Goal: Information Seeking & Learning: Find specific fact

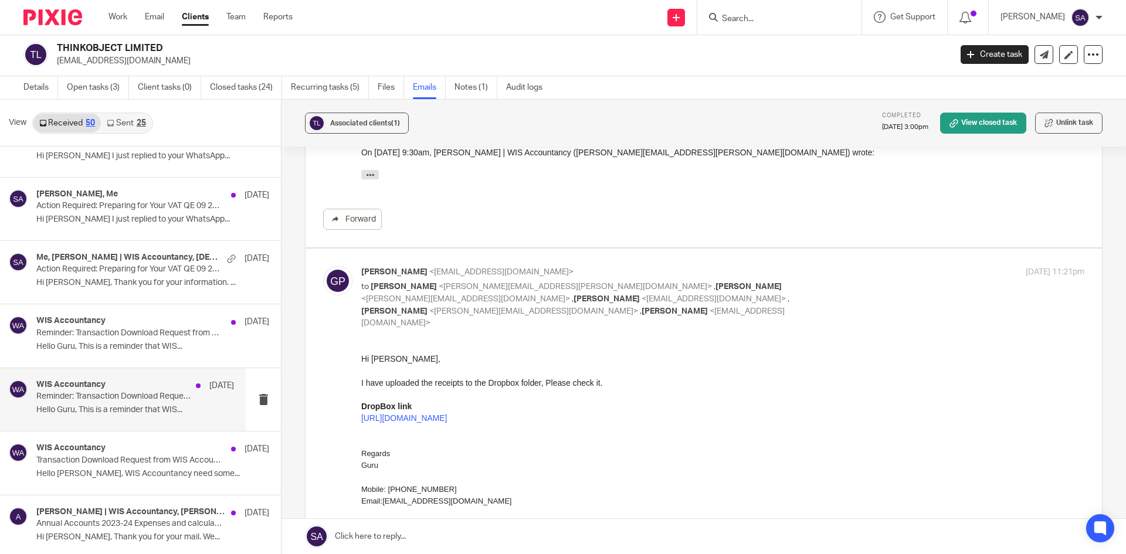
scroll to position [2573, 0]
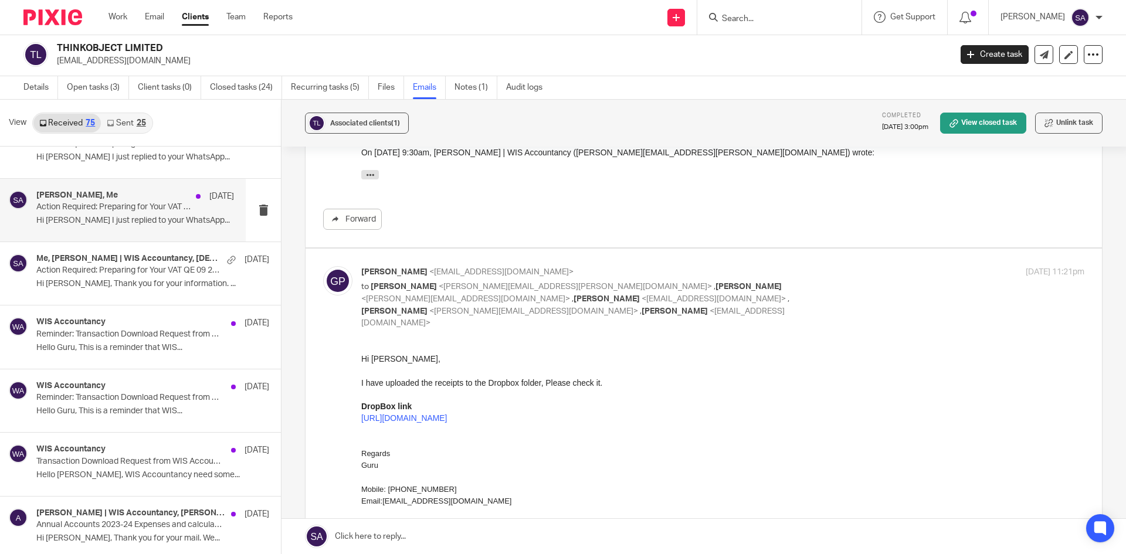
click at [119, 208] on p "Action Required: Preparing for Your VAT QE 09 2024 - THINKOBJECT LIMITED" at bounding box center [115, 207] width 158 height 10
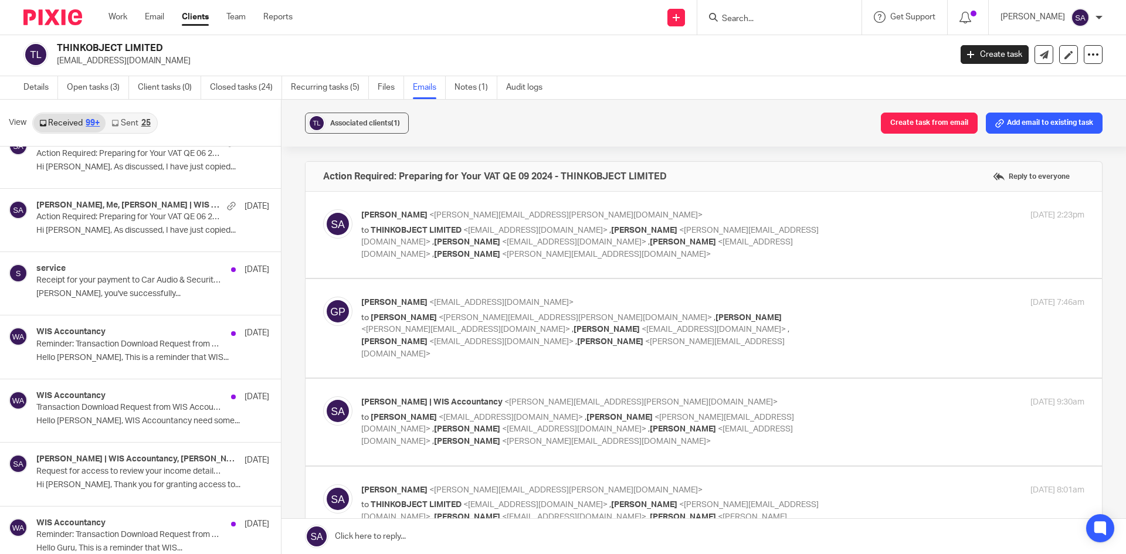
scroll to position [3394, 0]
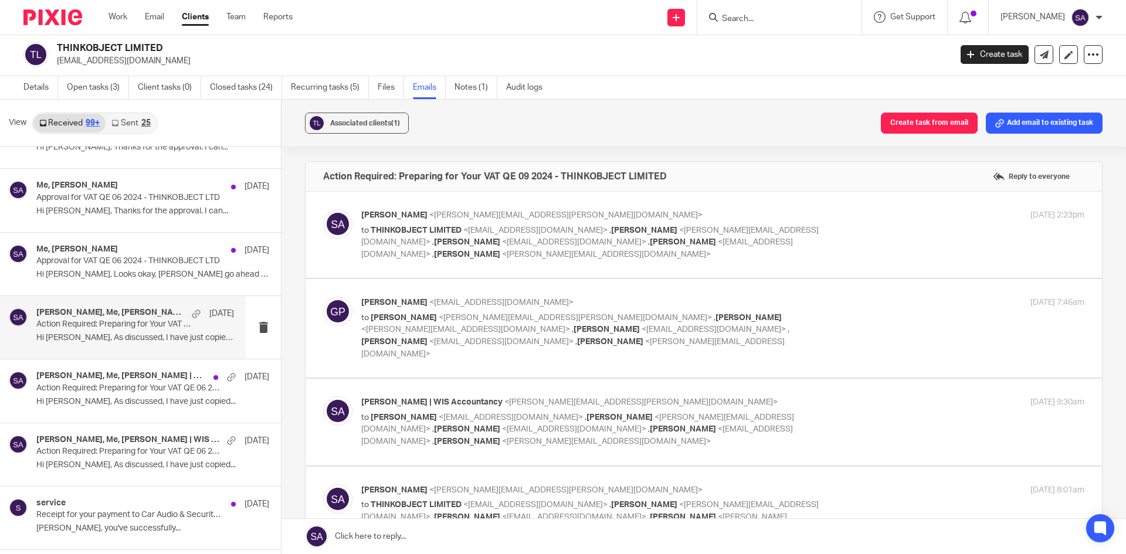
click at [114, 319] on div "[PERSON_NAME], Me, [PERSON_NAME] | WIS Accountancy [DATE]" at bounding box center [135, 314] width 198 height 12
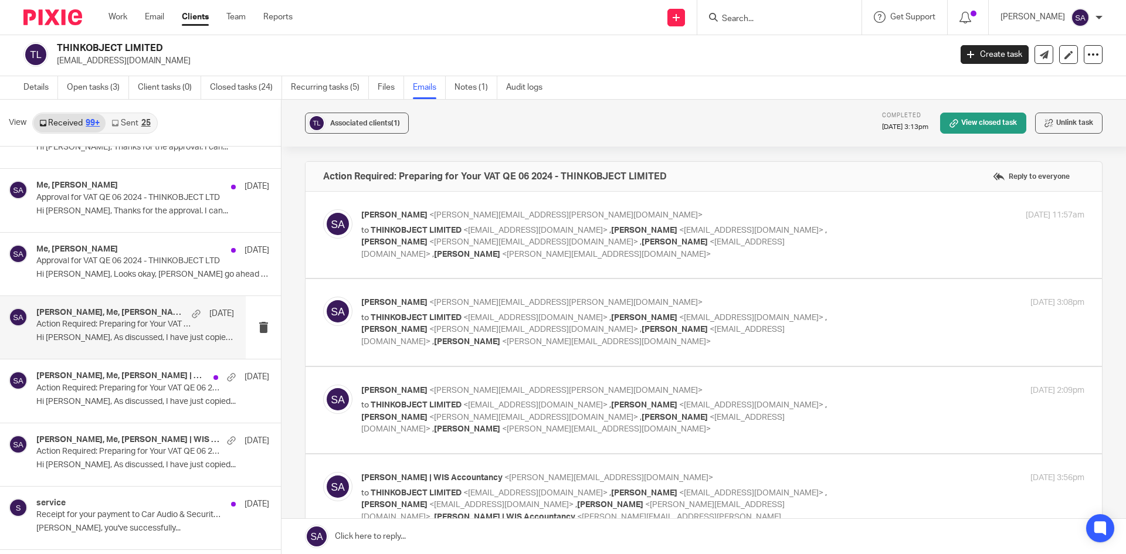
click at [855, 234] on div "[PERSON_NAME] <[PERSON_NAME][EMAIL_ADDRESS][PERSON_NAME][DOMAIN_NAME]> to THINK…" at bounding box center [722, 234] width 723 height 51
checkbox input "true"
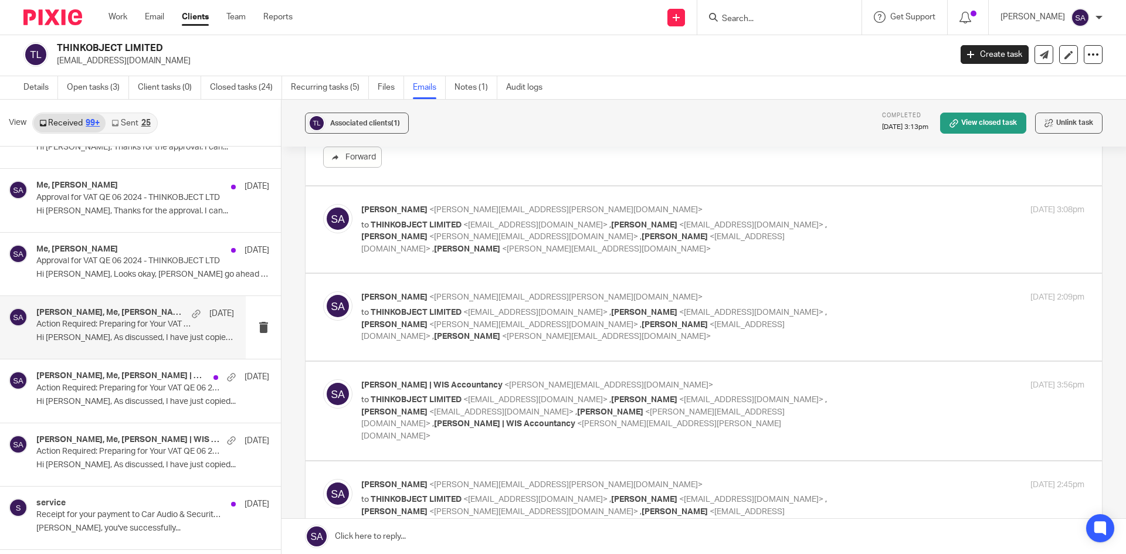
click at [852, 218] on div "[PERSON_NAME] <[PERSON_NAME][EMAIL_ADDRESS][PERSON_NAME][DOMAIN_NAME]> to THINK…" at bounding box center [722, 229] width 723 height 51
checkbox input "true"
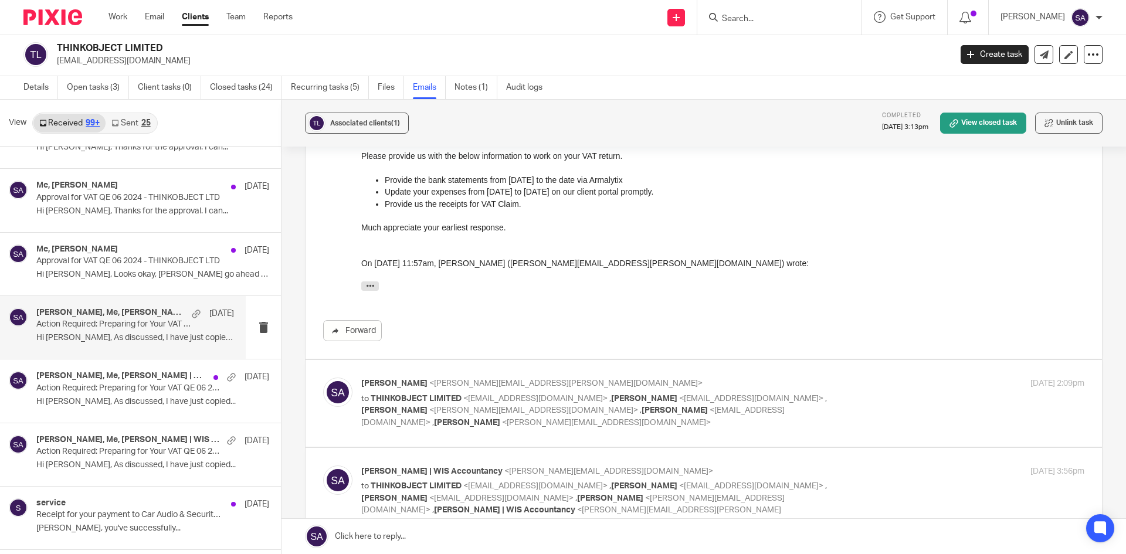
click at [870, 396] on div "[PERSON_NAME] <[PERSON_NAME][EMAIL_ADDRESS][PERSON_NAME][DOMAIN_NAME]> to THINK…" at bounding box center [722, 403] width 723 height 51
checkbox input "true"
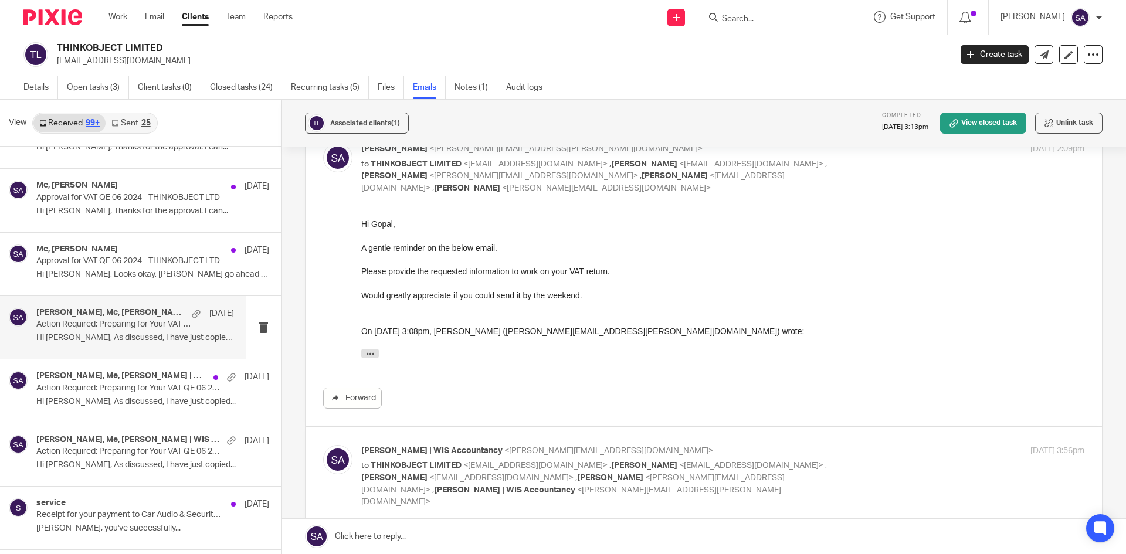
click at [868, 466] on div "[PERSON_NAME] | WIS Accountancy <[PERSON_NAME][EMAIL_ADDRESS][DOMAIN_NAME]> to …" at bounding box center [722, 476] width 723 height 63
checkbox input "true"
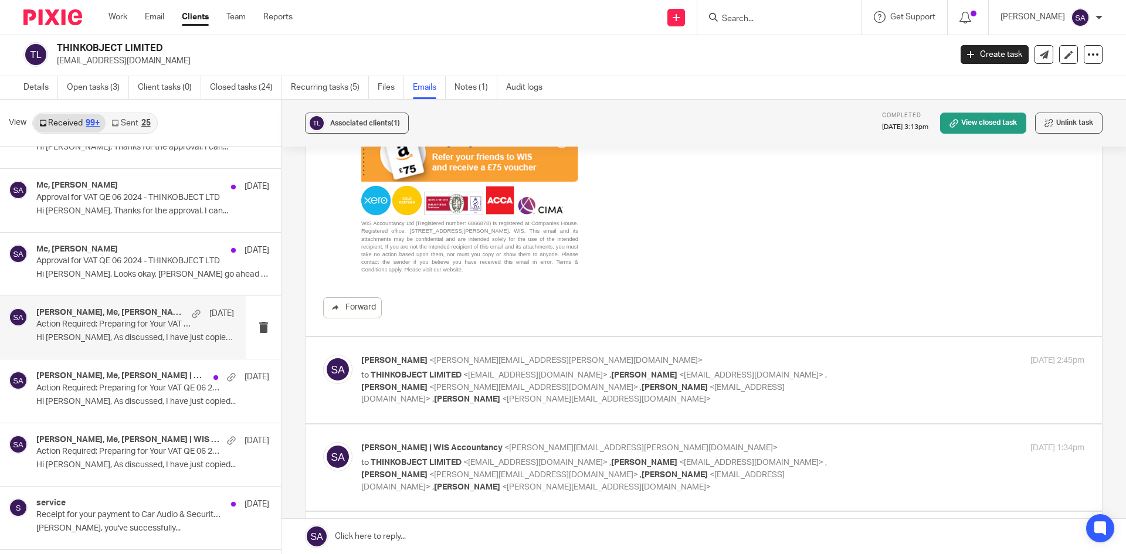
click at [889, 362] on div "[PERSON_NAME] <[PERSON_NAME][EMAIL_ADDRESS][PERSON_NAME][DOMAIN_NAME]> to THINK…" at bounding box center [722, 380] width 723 height 51
checkbox input "true"
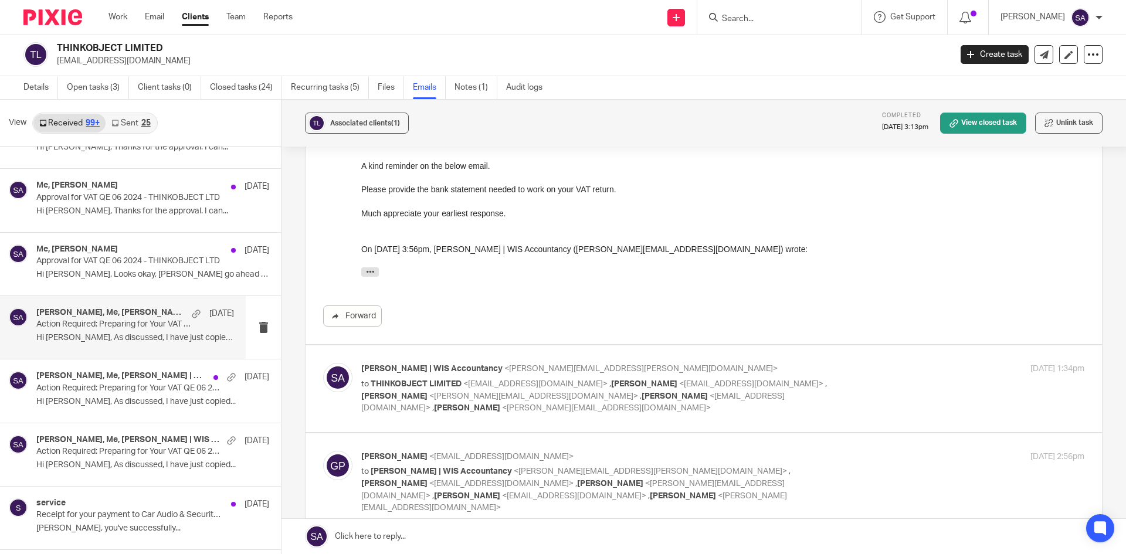
click at [843, 363] on div "[DATE] 1:34pm" at bounding box center [963, 369] width 241 height 12
checkbox input "true"
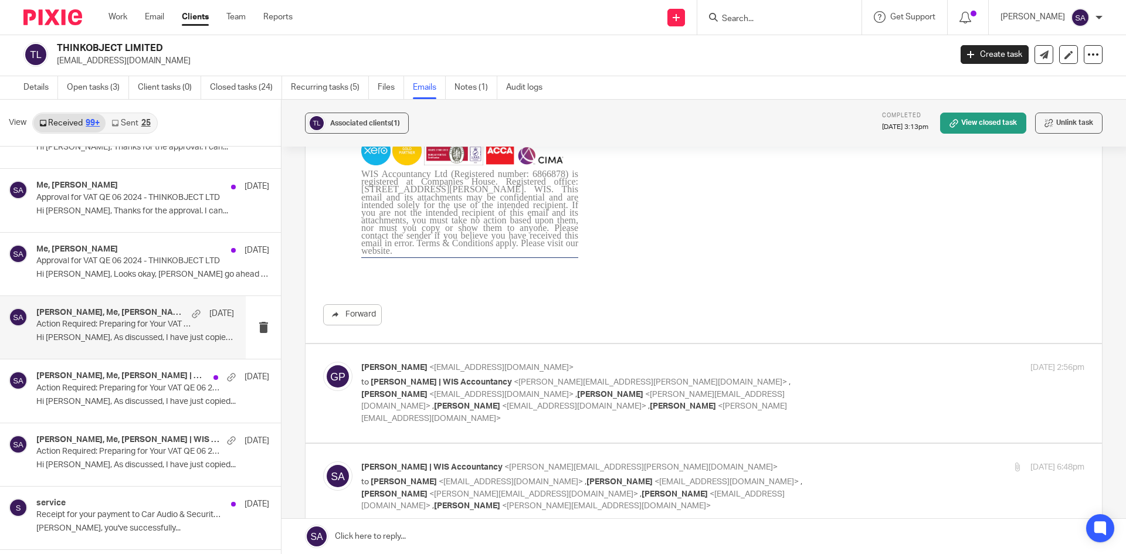
scroll to position [2462, 0]
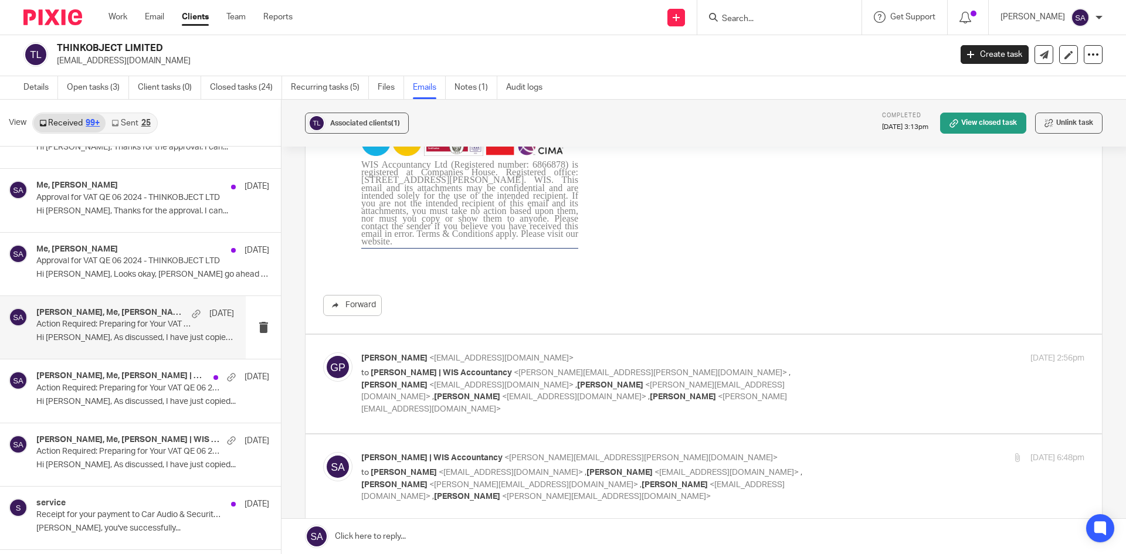
click at [879, 368] on div "[PERSON_NAME] <[EMAIL_ADDRESS][DOMAIN_NAME]> to [PERSON_NAME] | WIS Accountancy…" at bounding box center [722, 383] width 723 height 63
checkbox input "true"
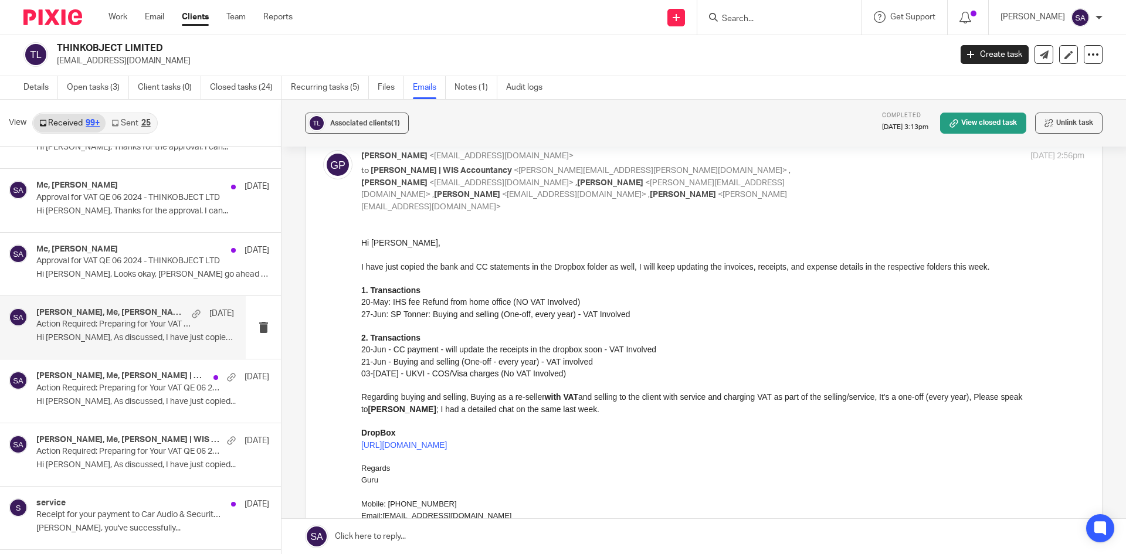
scroll to position [2638, 0]
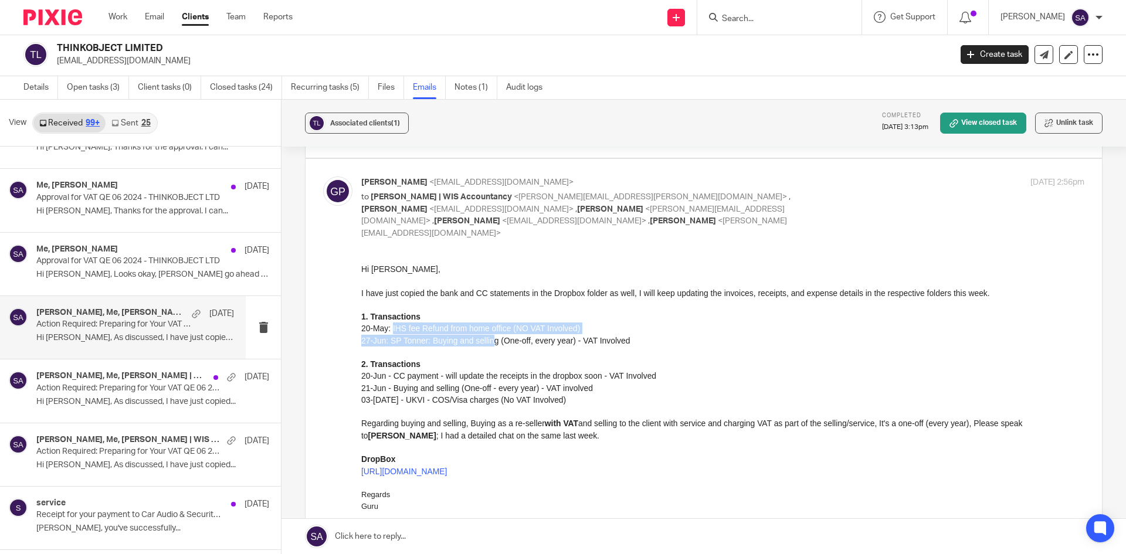
drag, startPoint x: 391, startPoint y: 327, endPoint x: 491, endPoint y: 336, distance: 100.6
click at [490, 335] on div "Hi [PERSON_NAME], I have just copied the bank and CC statements in the Dropbox …" at bounding box center [722, 411] width 723 height 297
click at [510, 331] on div "20-May: IHS fee Refund from home office (NO VAT Involved)" at bounding box center [722, 328] width 723 height 12
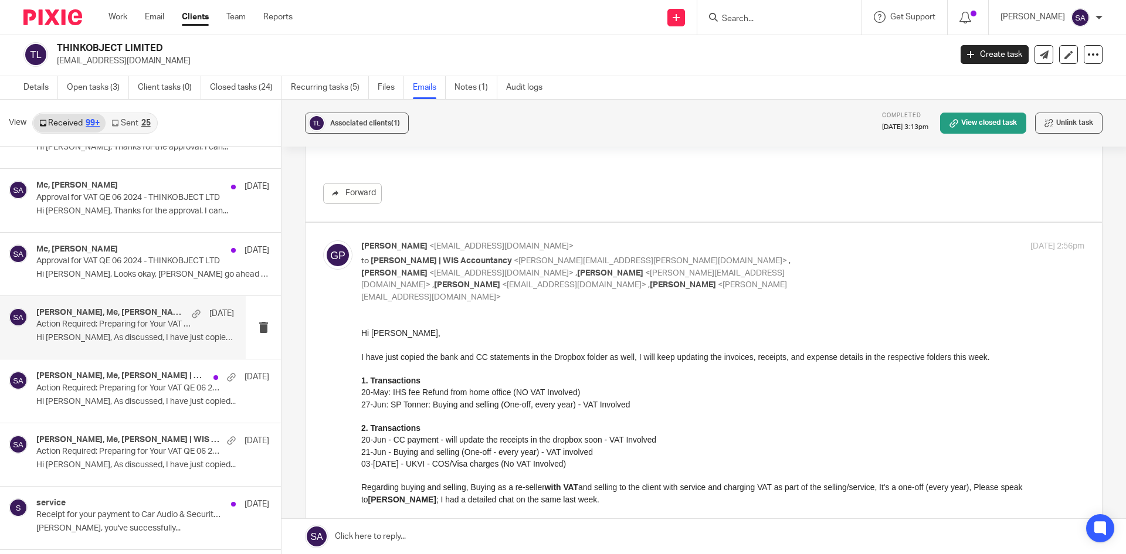
scroll to position [2580, 0]
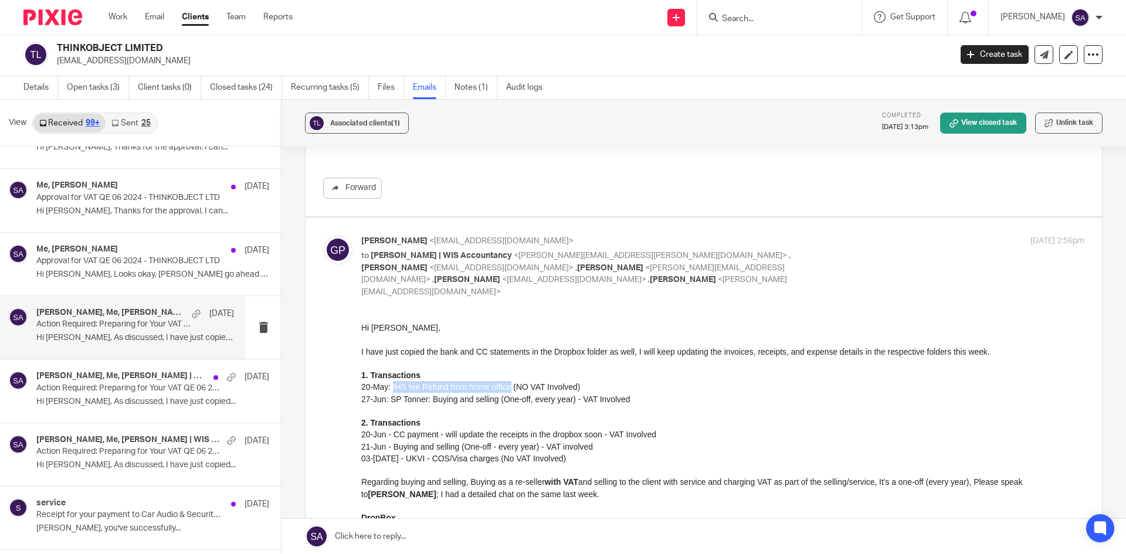
drag, startPoint x: 508, startPoint y: 387, endPoint x: 392, endPoint y: 383, distance: 116.2
click at [392, 383] on div "20-May: IHS fee Refund from home office (NO VAT Involved)" at bounding box center [722, 387] width 723 height 12
copy div "IHS fee Refund from home office"
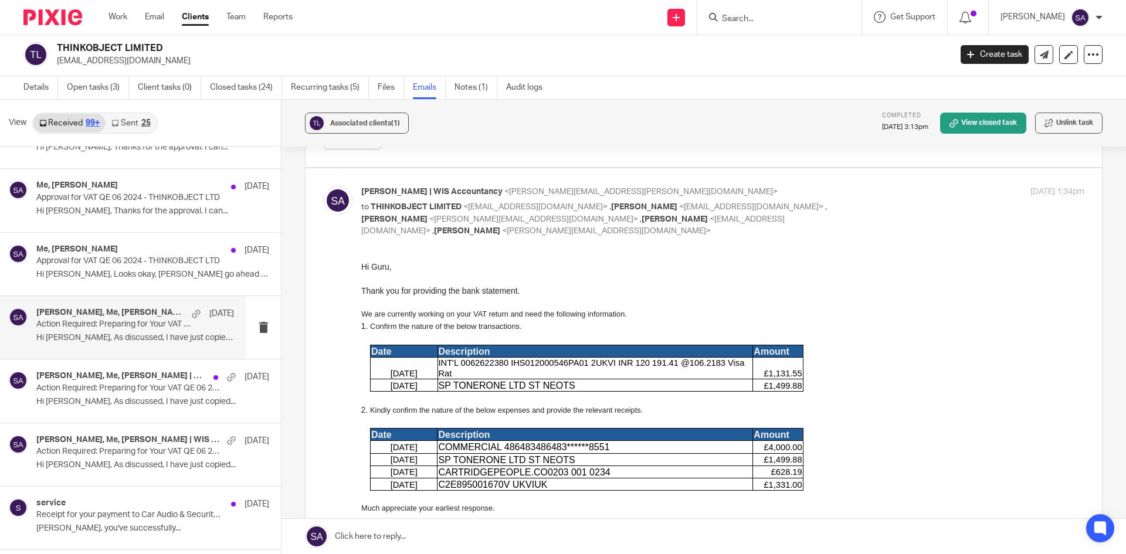
scroll to position [1876, 0]
